Goal: Check status: Check status

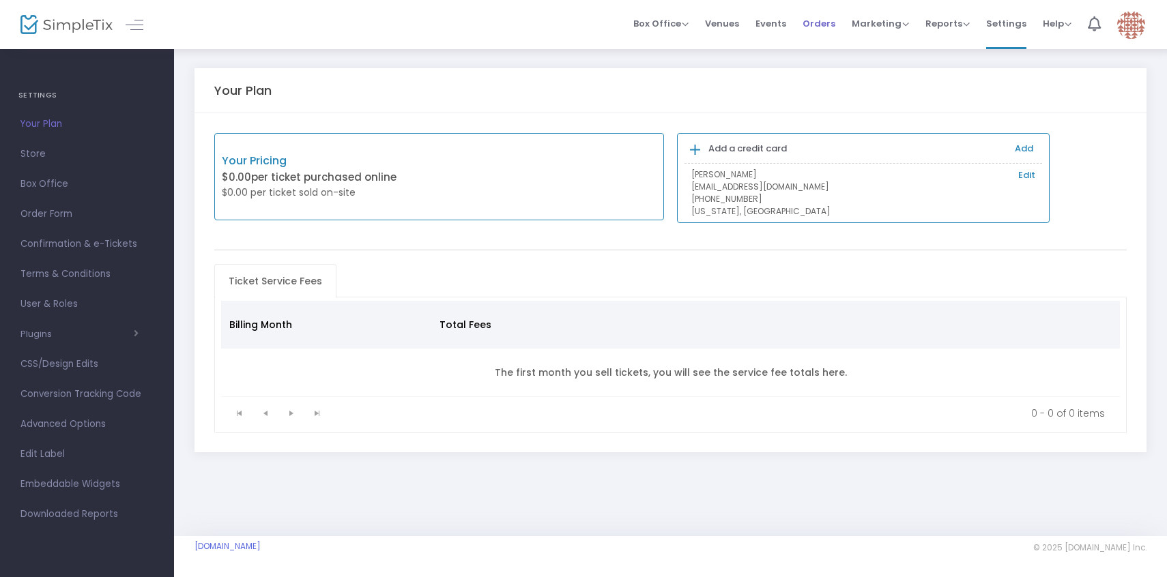
click at [817, 17] on span "Orders" at bounding box center [818, 23] width 33 height 35
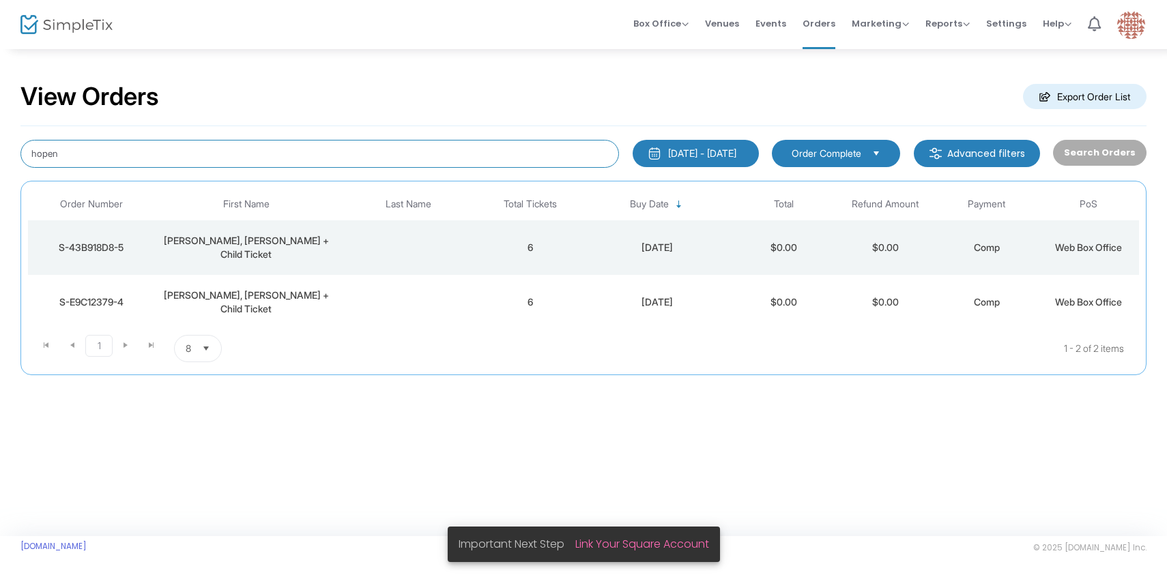
click at [461, 162] on input "hopen" at bounding box center [319, 154] width 598 height 28
paste input "[PERSON_NAME]"
type input "[PERSON_NAME]"
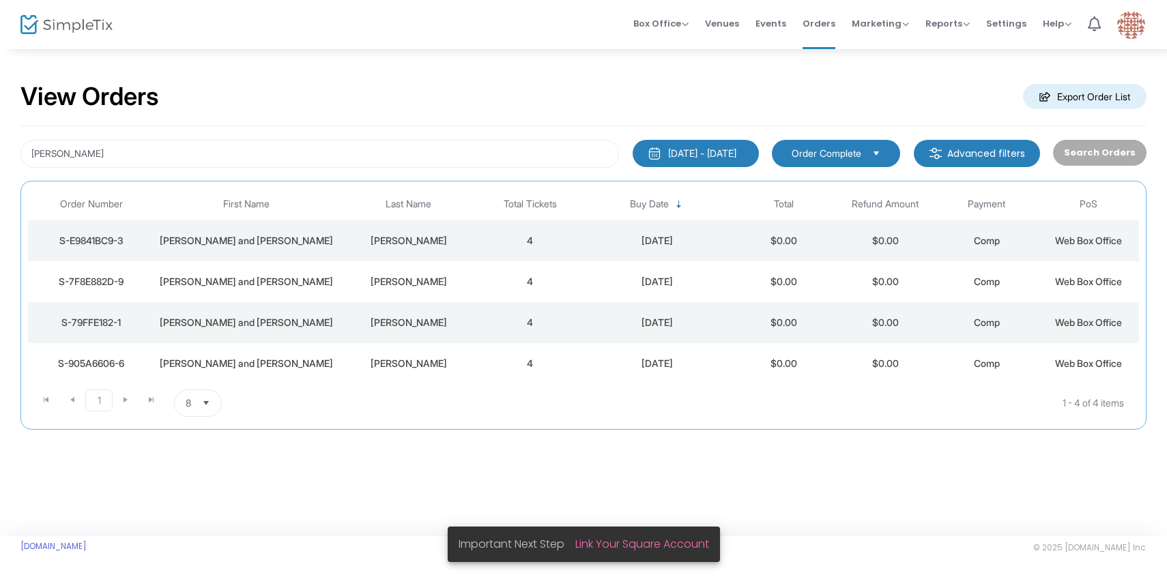
click at [319, 237] on div "[PERSON_NAME] and [PERSON_NAME]" at bounding box center [246, 241] width 176 height 14
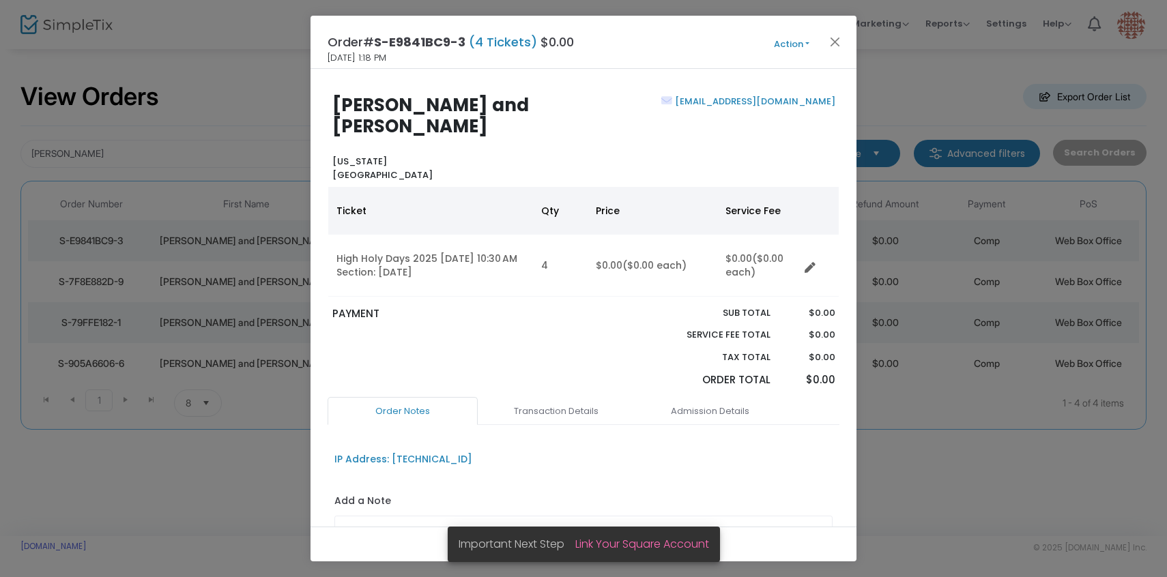
click at [803, 48] on button "Action" at bounding box center [791, 44] width 82 height 15
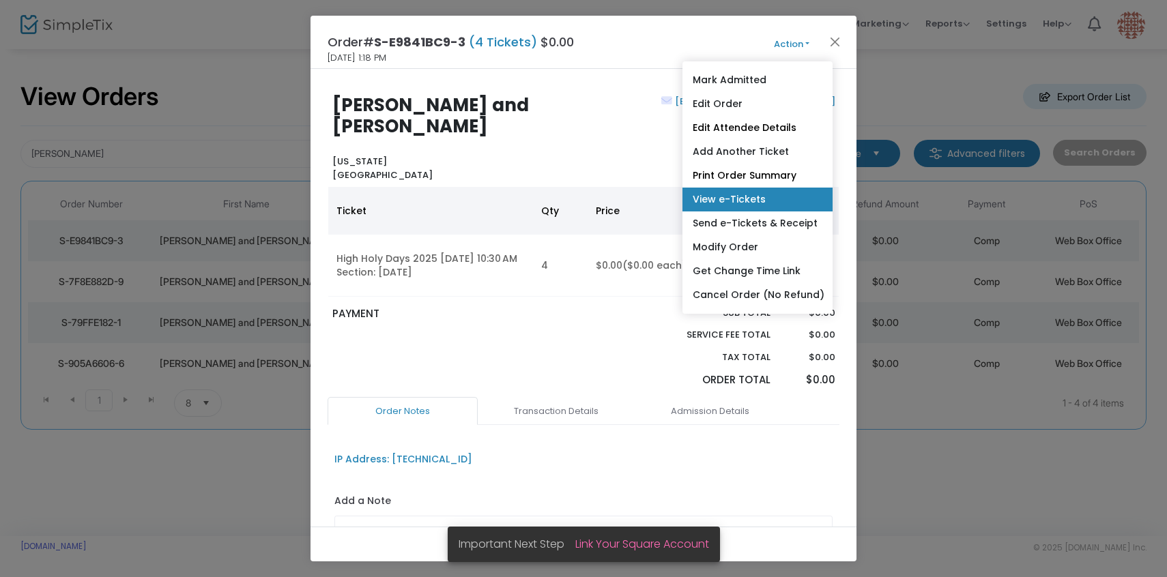
click at [734, 195] on link "View e-Tickets" at bounding box center [757, 200] width 150 height 24
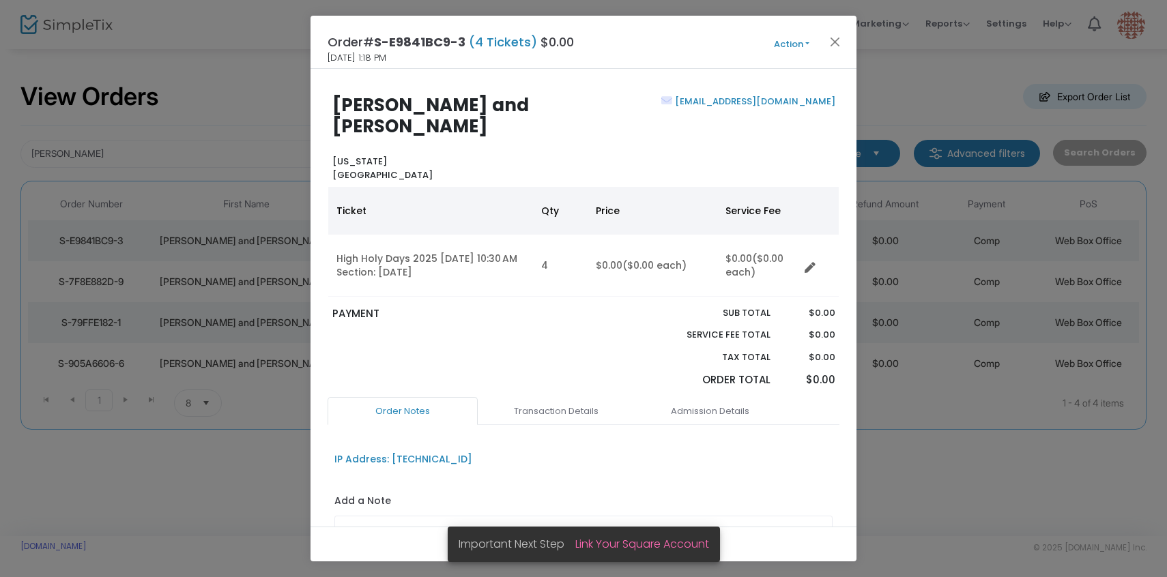
click at [181, 247] on ngb-modal-window "Order# S-E9841BC9-3 (4 Tickets) $0.00 [DATE] 1:18 PM Action Mark Admitted Edit …" at bounding box center [583, 288] width 1167 height 577
click at [186, 289] on ngb-modal-window "Order# S-E9841BC9-3 (4 Tickets) $0.00 [DATE] 1:18 PM Action Mark Admitted Edit …" at bounding box center [583, 288] width 1167 height 577
click at [841, 50] on button "Close" at bounding box center [835, 42] width 18 height 18
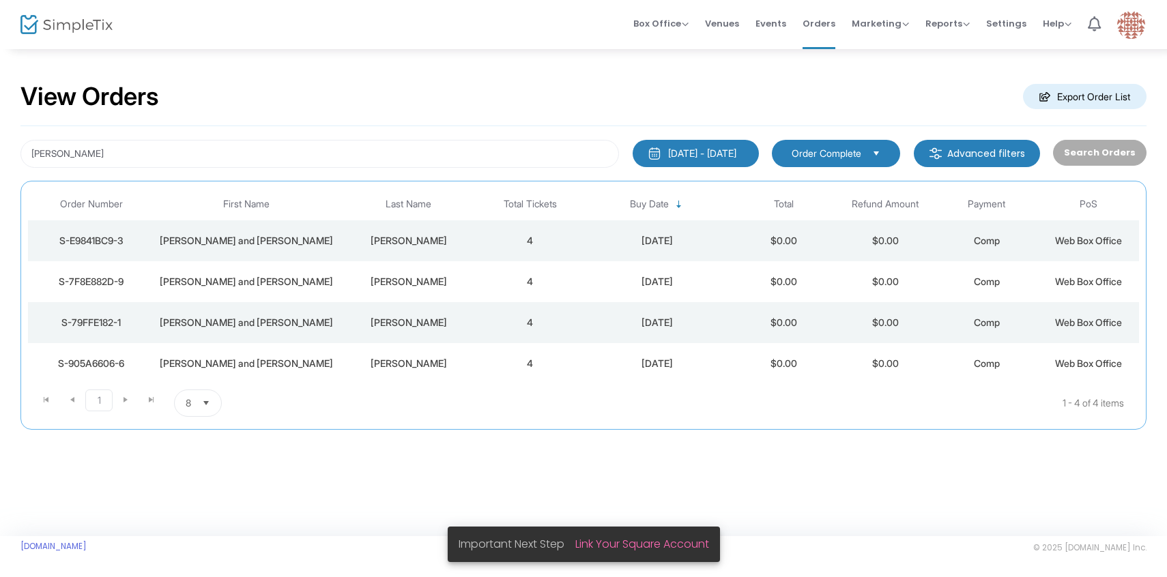
click at [297, 295] on td "[PERSON_NAME] and [PERSON_NAME]" at bounding box center [246, 281] width 183 height 41
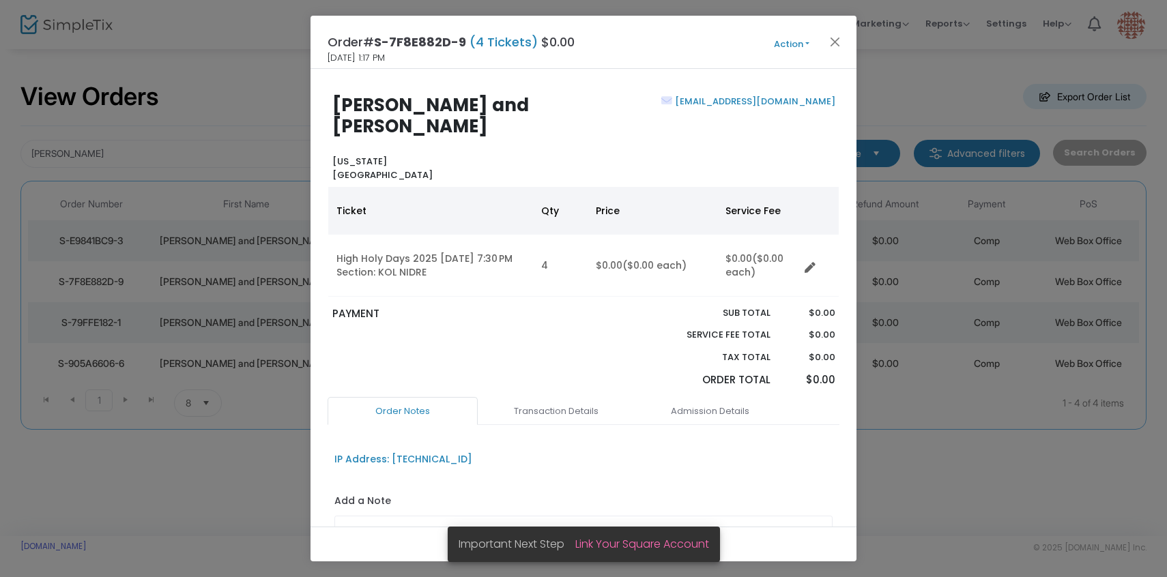
click at [789, 44] on button "Action" at bounding box center [791, 44] width 82 height 15
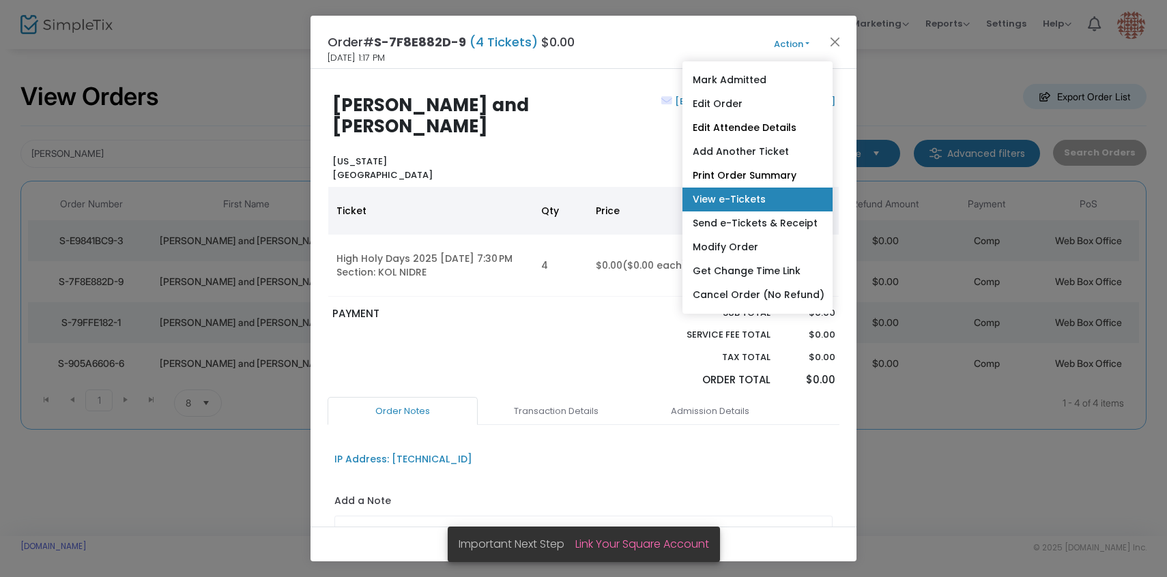
click at [738, 196] on link "View e-Tickets" at bounding box center [757, 200] width 150 height 24
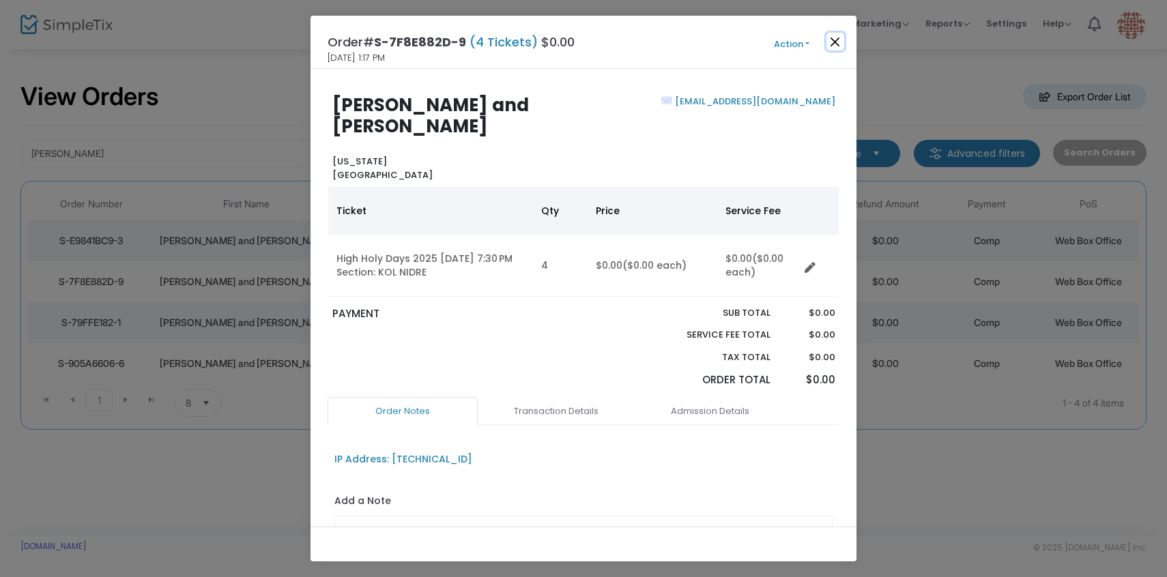
click at [832, 42] on button "Close" at bounding box center [835, 42] width 18 height 18
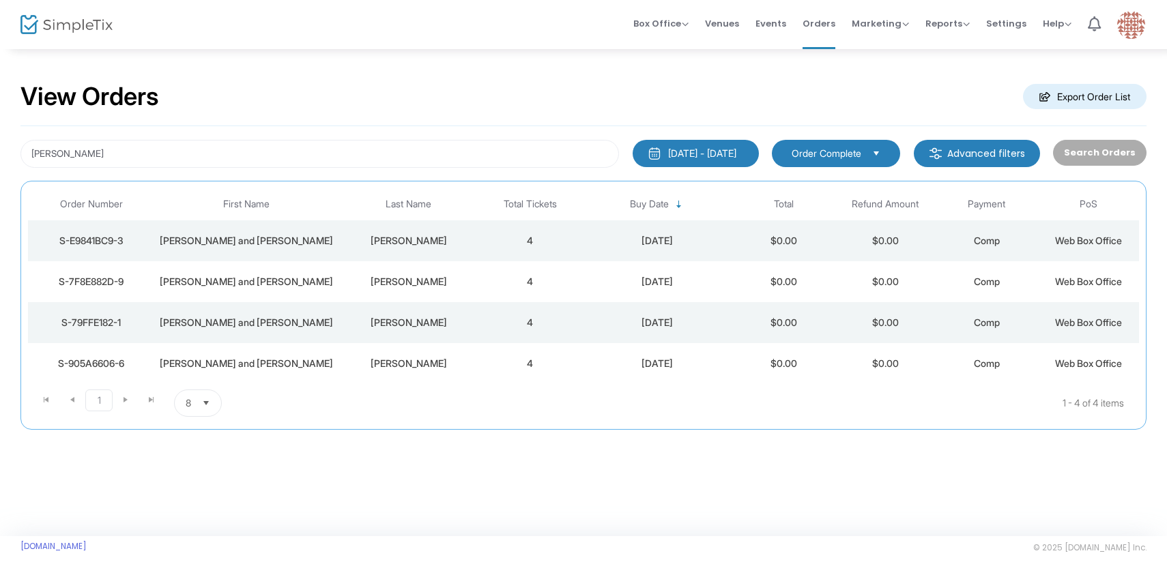
click at [452, 325] on div "[PERSON_NAME]" at bounding box center [407, 323] width 135 height 14
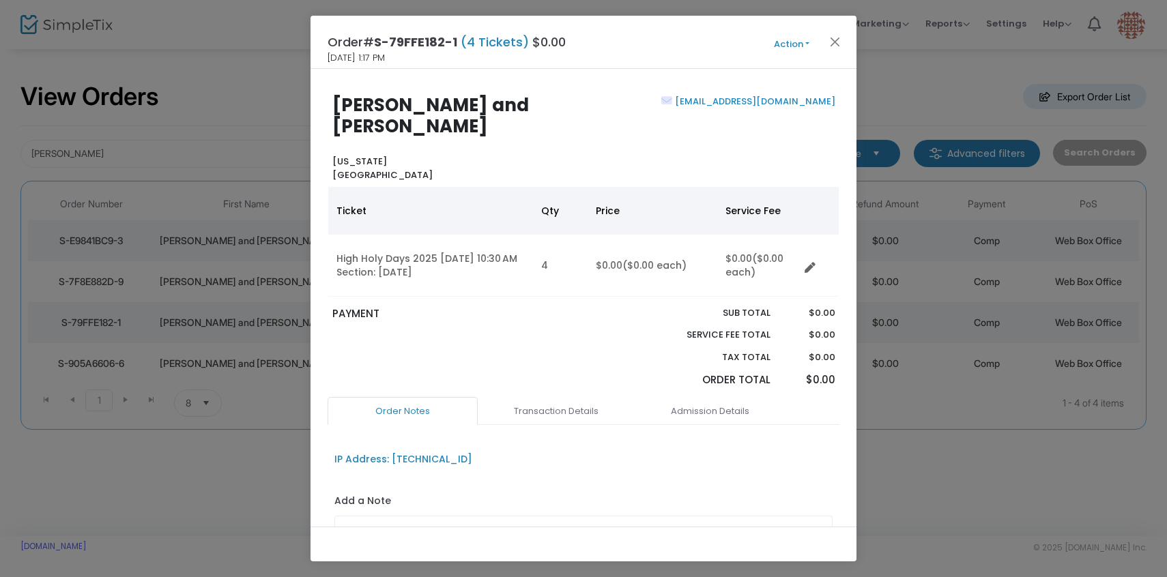
click at [786, 54] on div "Order# S-79FFE182-1 (4 Tickets) $0.00 [DATE] 1:17 PM Action Mark Admitted Edit …" at bounding box center [583, 42] width 546 height 53
click at [793, 45] on button "Action" at bounding box center [791, 44] width 82 height 15
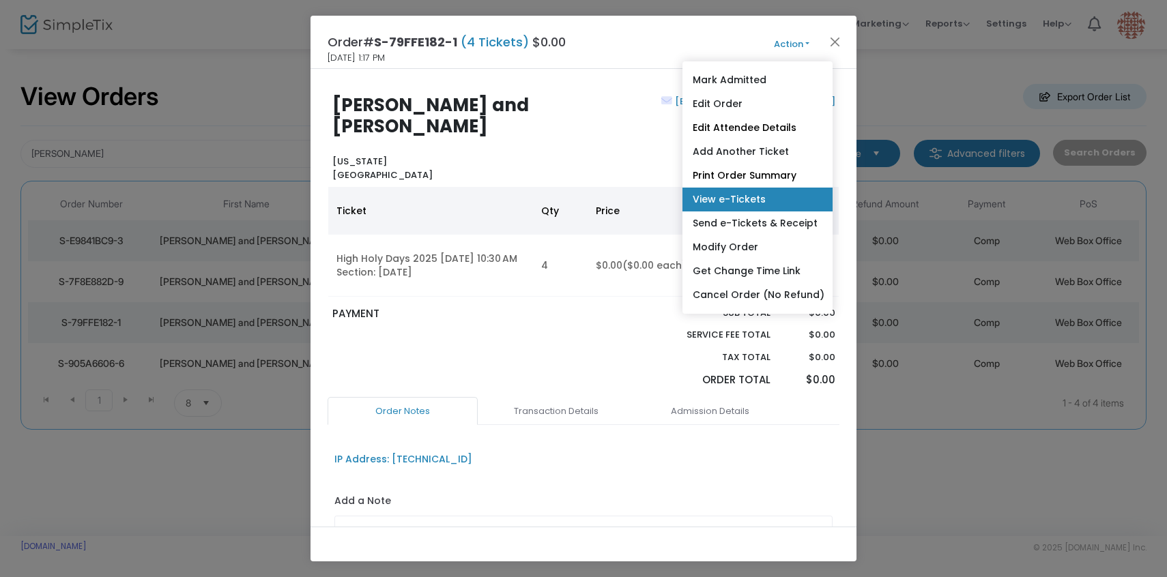
click at [757, 199] on link "View e-Tickets" at bounding box center [757, 200] width 150 height 24
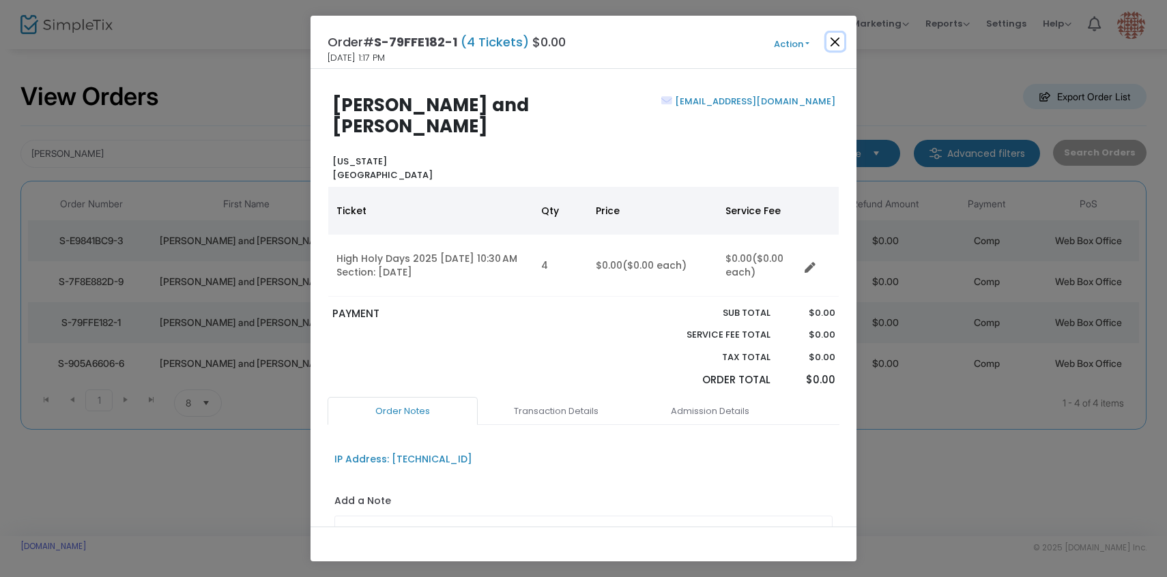
click at [837, 34] on button "Close" at bounding box center [835, 42] width 18 height 18
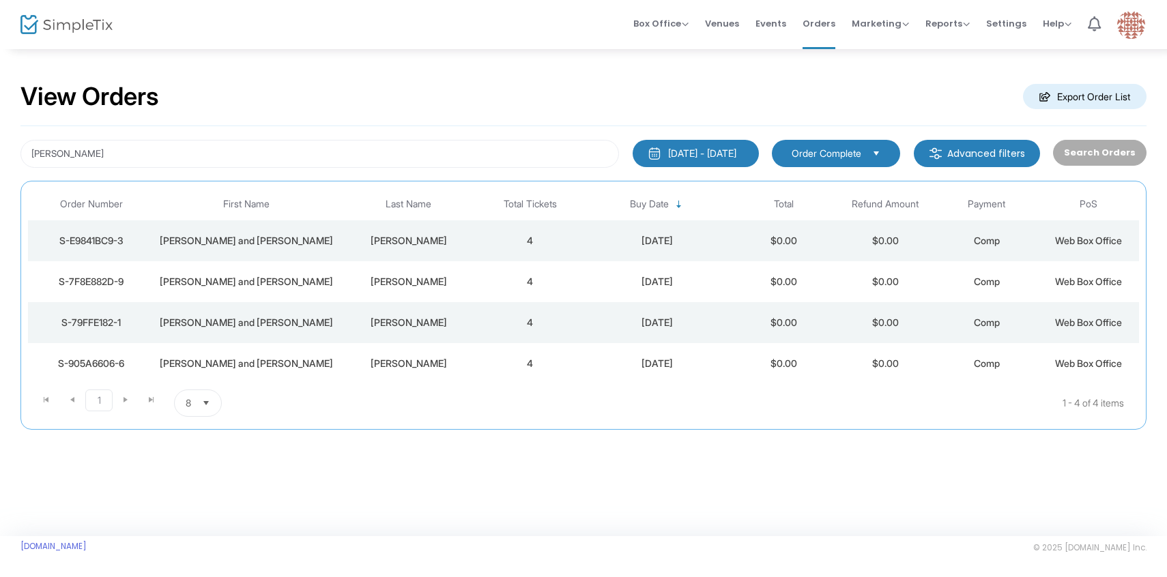
click at [317, 369] on div "[PERSON_NAME] and [PERSON_NAME]" at bounding box center [246, 364] width 176 height 14
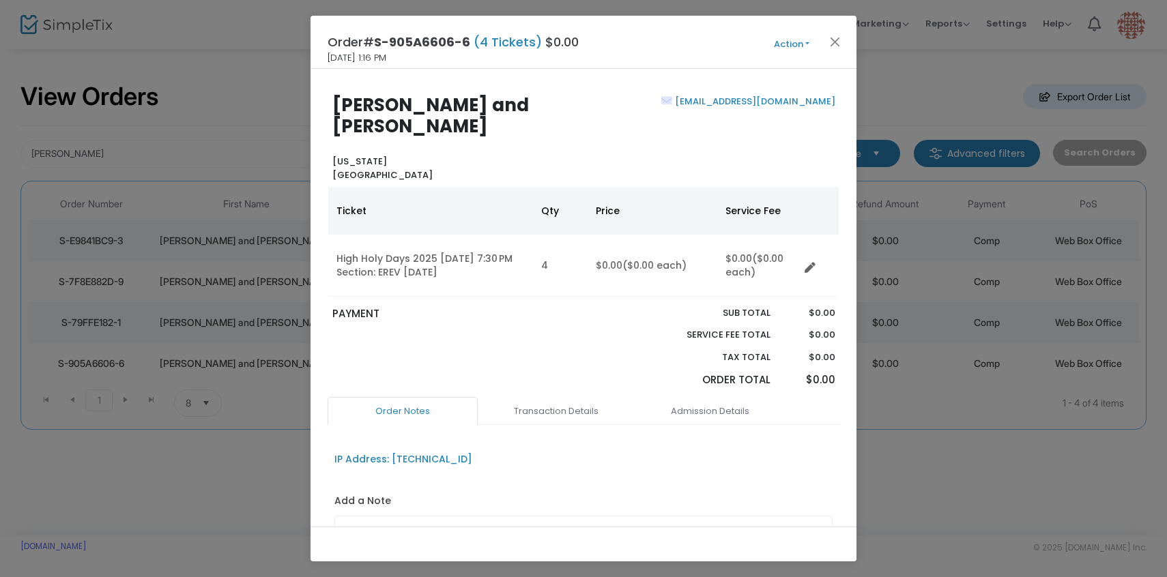
click at [785, 47] on body "Processing... please wait Box Office Sell Tickets Bookings Sell Season Pass Ven…" at bounding box center [583, 288] width 1167 height 577
click at [786, 44] on button "Action" at bounding box center [791, 44] width 82 height 15
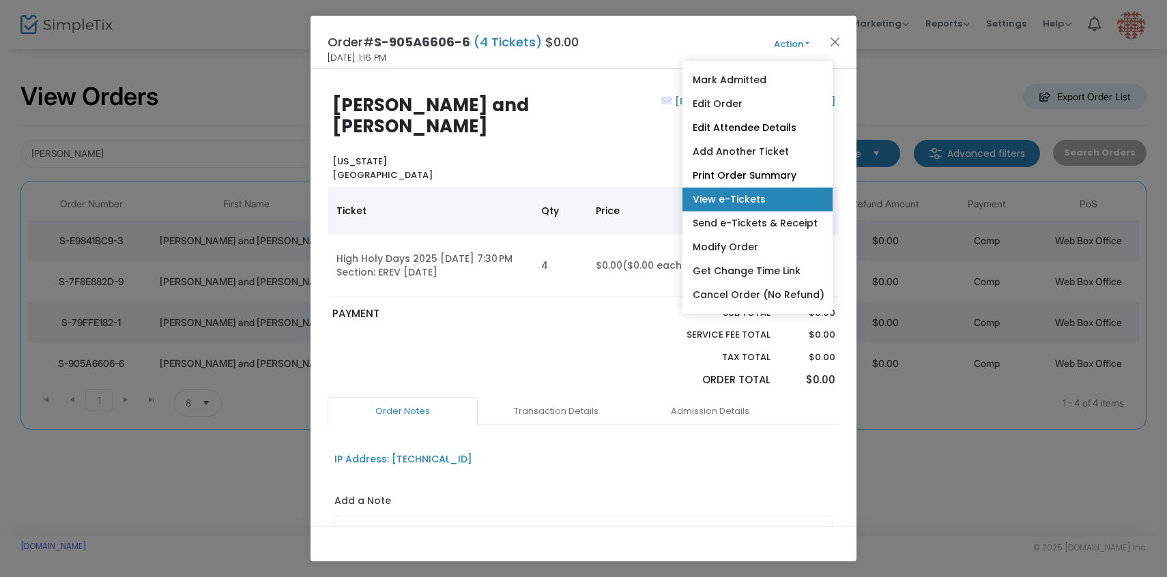
click at [714, 205] on link "View e-Tickets" at bounding box center [757, 200] width 150 height 24
